Goal: Find specific page/section: Find specific page/section

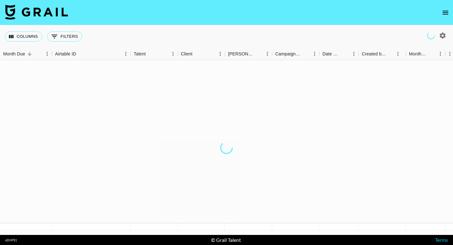
click at [445, 11] on icon "open drawer" at bounding box center [446, 13] width 6 height 4
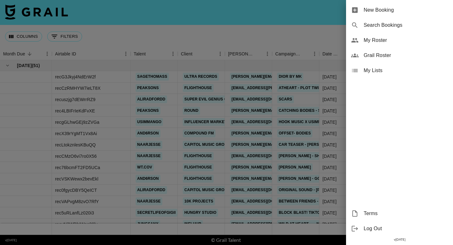
click at [370, 30] on div "Search Bookings" at bounding box center [399, 25] width 107 height 15
select select "id"
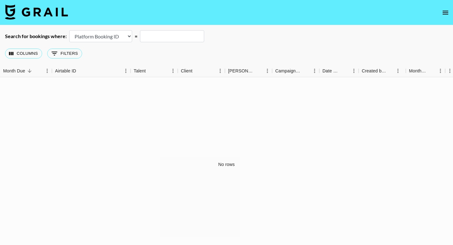
click at [450, 12] on button "open drawer" at bounding box center [446, 12] width 13 height 13
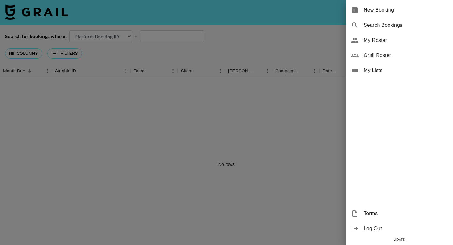
click at [391, 14] on span "New Booking" at bounding box center [406, 10] width 84 height 8
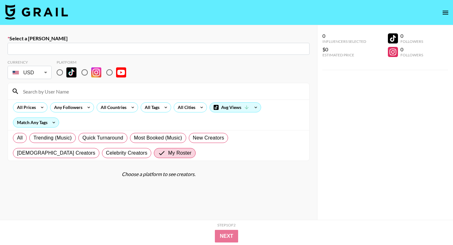
select select "id"
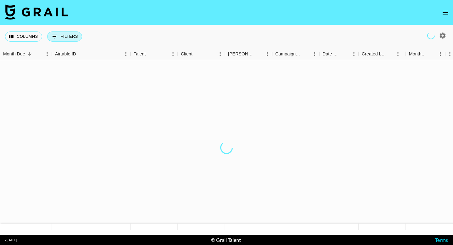
click at [62, 39] on button "0 Filters" at bounding box center [64, 36] width 35 height 10
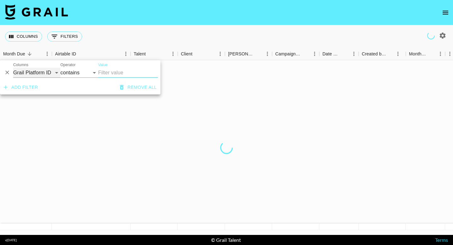
click at [42, 75] on select "Grail Platform ID Airtable ID Talent Manager Client [PERSON_NAME] Campaign (Typ…" at bounding box center [36, 73] width 47 height 10
click at [52, 74] on select "Grail Platform ID Airtable ID Talent Manager Client [PERSON_NAME] Campaign (Typ…" at bounding box center [36, 73] width 47 height 10
click at [58, 71] on select "Grail Platform ID Airtable ID Talent Manager Client [PERSON_NAME] Campaign (Typ…" at bounding box center [36, 73] width 47 height 10
click at [50, 144] on div at bounding box center [226, 147] width 453 height 175
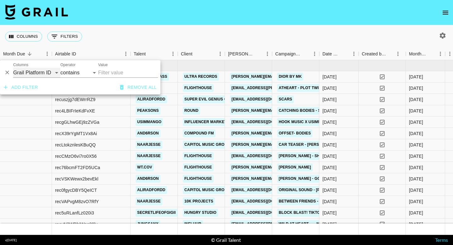
click at [55, 74] on select "Grail Platform ID Airtable ID Talent Manager Client [PERSON_NAME] Campaign (Typ…" at bounding box center [36, 73] width 47 height 10
select select "talentName"
click at [13, 68] on select "Grail Platform ID Airtable ID Talent Manager Client [PERSON_NAME] Campaign (Typ…" at bounding box center [36, 73] width 47 height 10
click at [113, 71] on input "Value" at bounding box center [128, 73] width 60 height 10
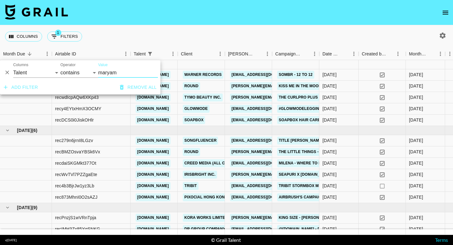
type input "maryam"
click at [227, 61] on div at bounding box center [248, 64] width 47 height 9
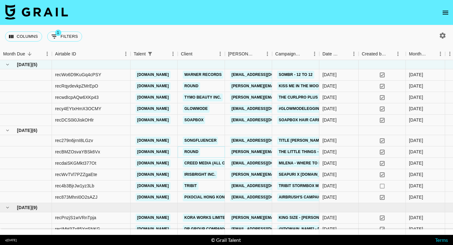
click at [200, 151] on link "Round" at bounding box center [191, 152] width 17 height 8
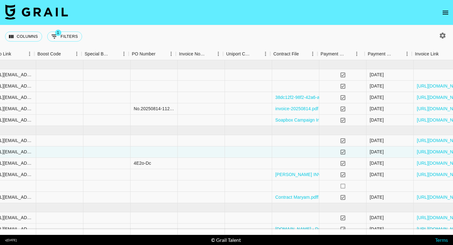
scroll to position [0, 632]
click at [419, 198] on link "[URL][DOMAIN_NAME]" at bounding box center [439, 197] width 48 height 6
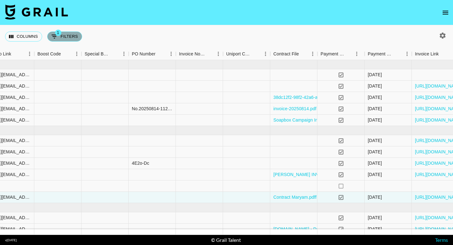
click at [78, 36] on button "1 Filters" at bounding box center [64, 36] width 35 height 10
select select "talentName"
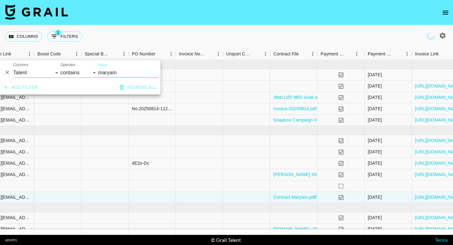
drag, startPoint x: 112, startPoint y: 71, endPoint x: 89, endPoint y: 69, distance: 23.1
click at [89, 69] on div "And Or Columns Grail Platform ID Airtable ID Talent Manager Client [PERSON_NAME…" at bounding box center [80, 70] width 161 height 20
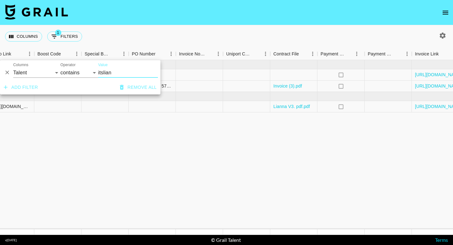
type input "itslian"
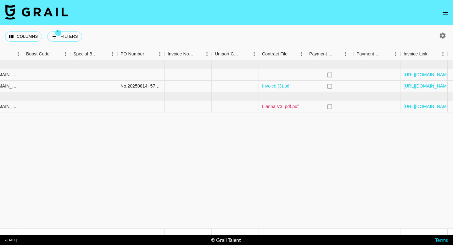
scroll to position [0, 663]
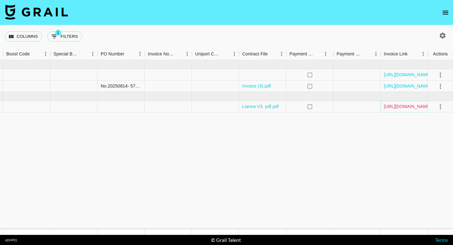
click at [412, 107] on link "[URL][DOMAIN_NAME]" at bounding box center [408, 106] width 48 height 6
